Goal: Information Seeking & Learning: Learn about a topic

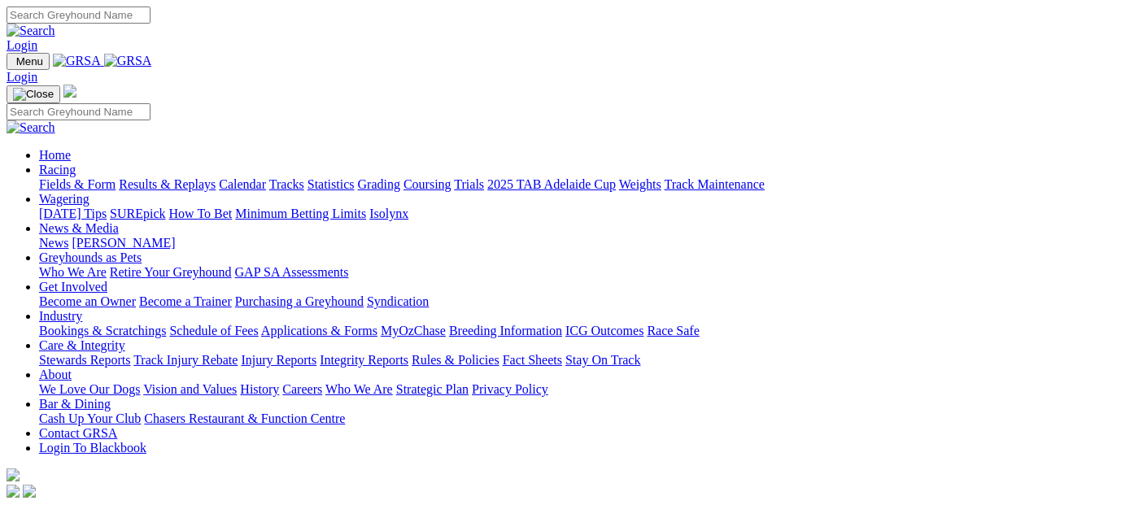
click at [76, 163] on link "Racing" at bounding box center [57, 170] width 37 height 14
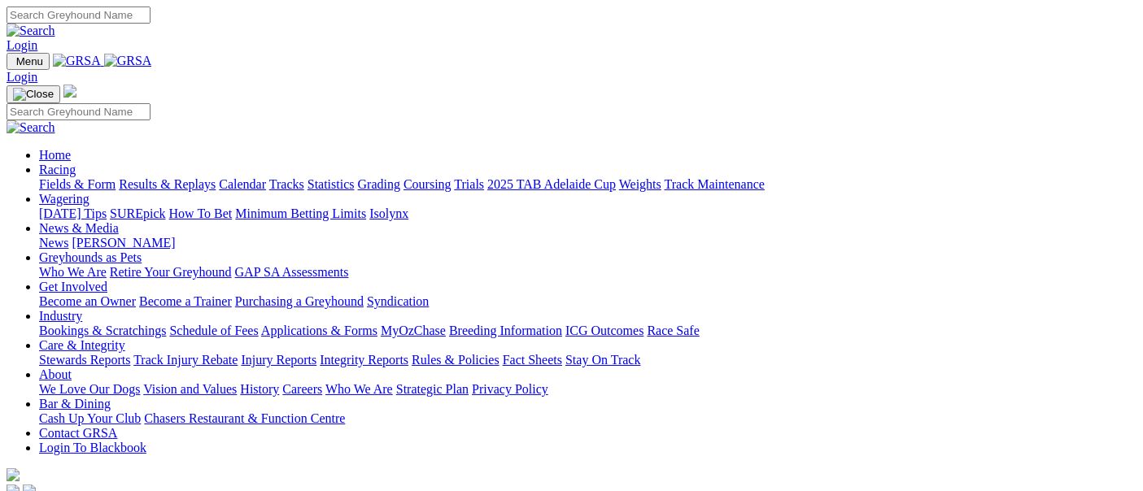
click at [71, 177] on link "Fields & Form" at bounding box center [77, 184] width 76 height 14
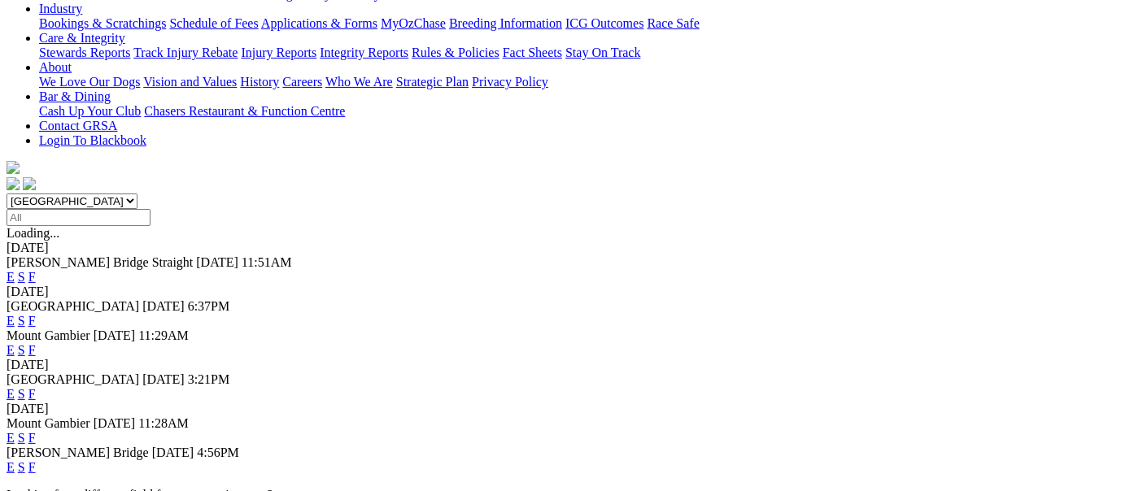
scroll to position [542, 0]
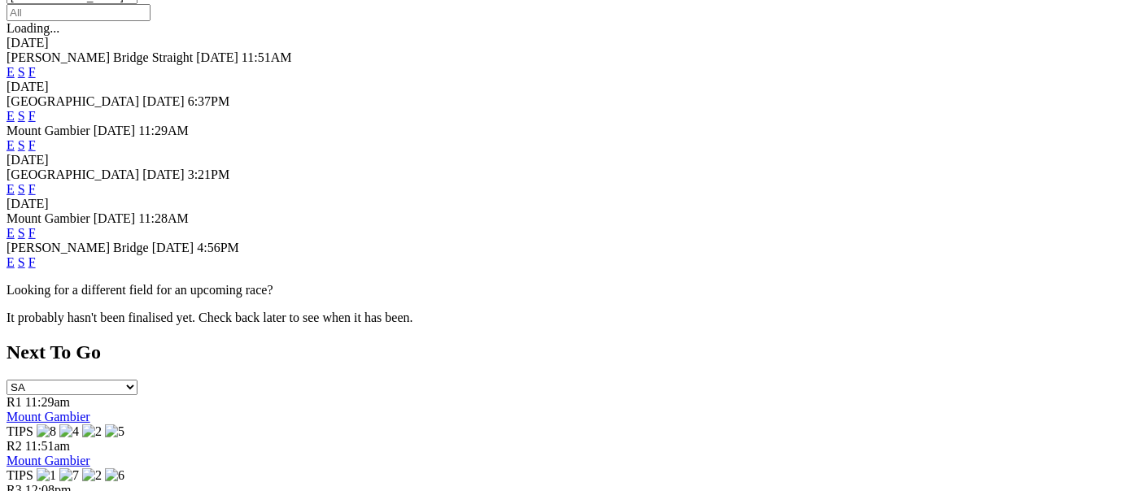
click at [36, 255] on link "F" at bounding box center [31, 262] width 7 height 14
